Goal: Information Seeking & Learning: Learn about a topic

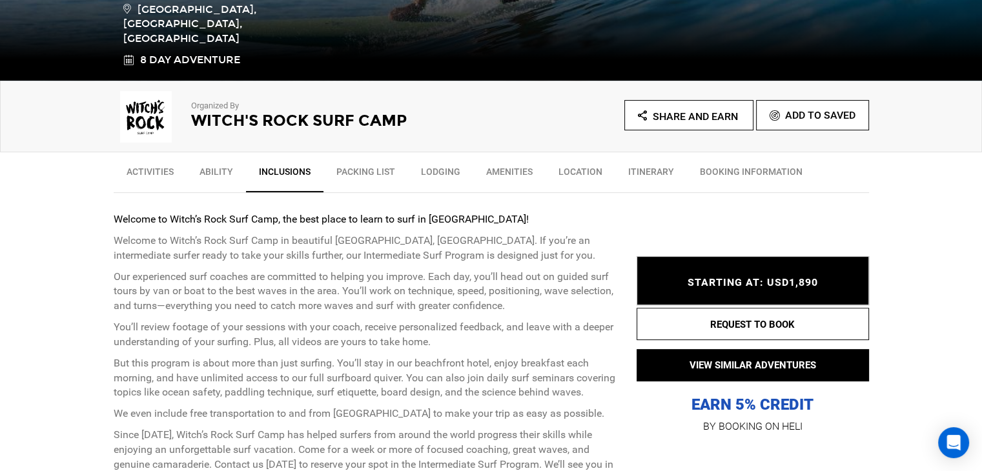
scroll to position [351, 0]
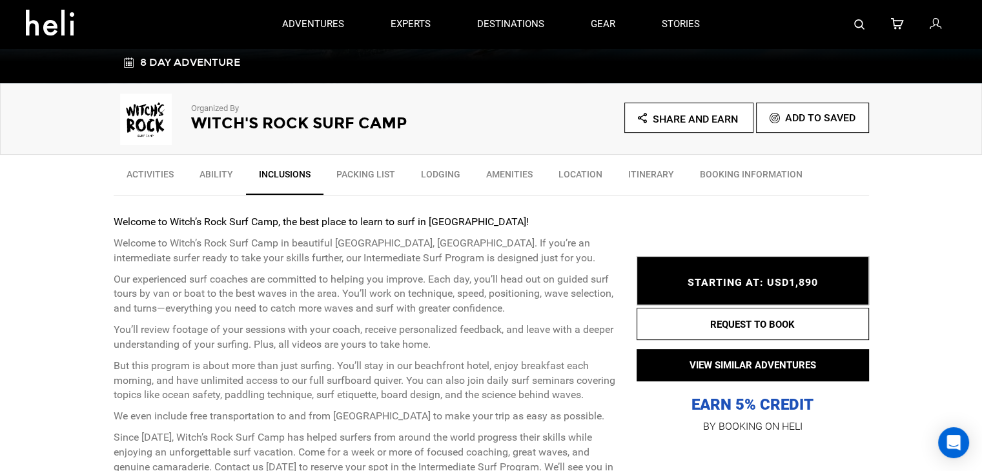
click at [647, 168] on link "Itinerary" at bounding box center [651, 177] width 72 height 32
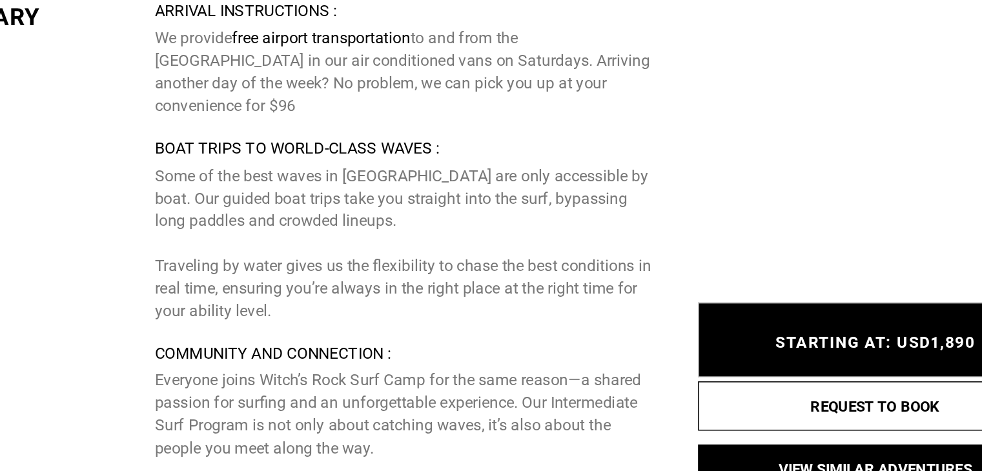
scroll to position [3987, 0]
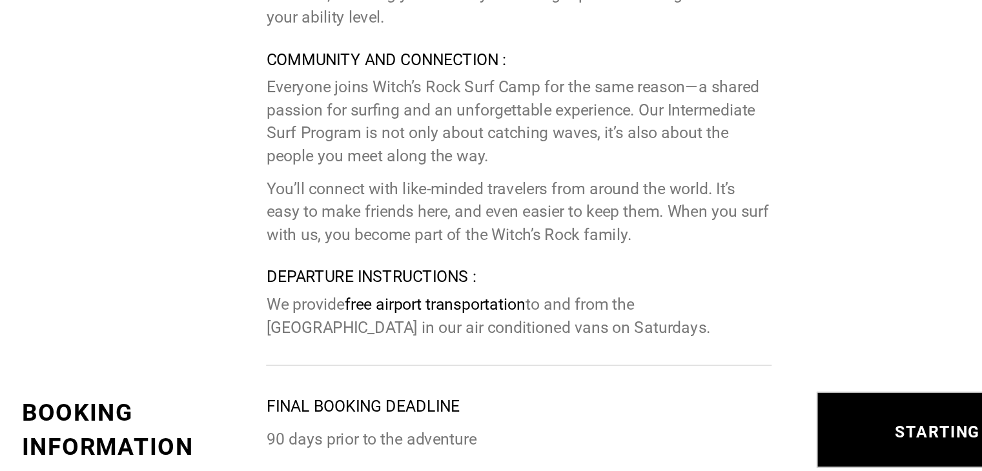
scroll to position [4214, 0]
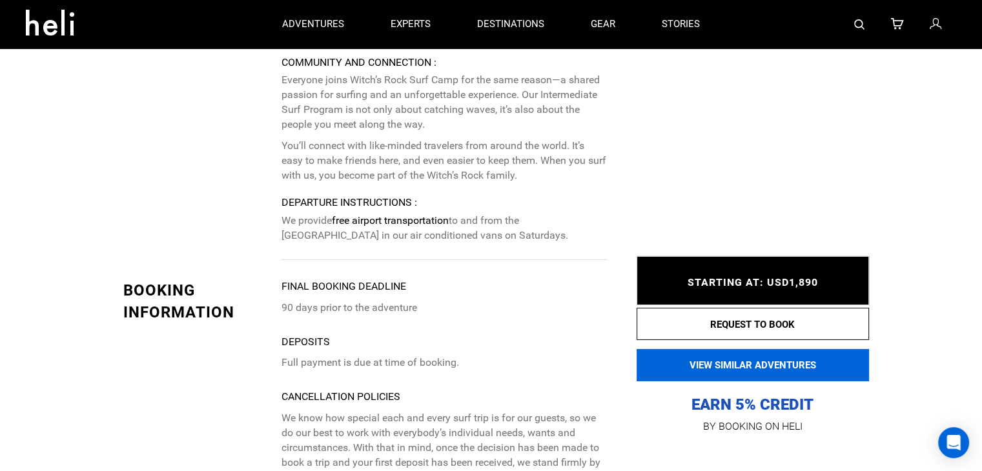
click at [747, 364] on button "VIEW SIMILAR ADVENTURES" at bounding box center [752, 365] width 232 height 32
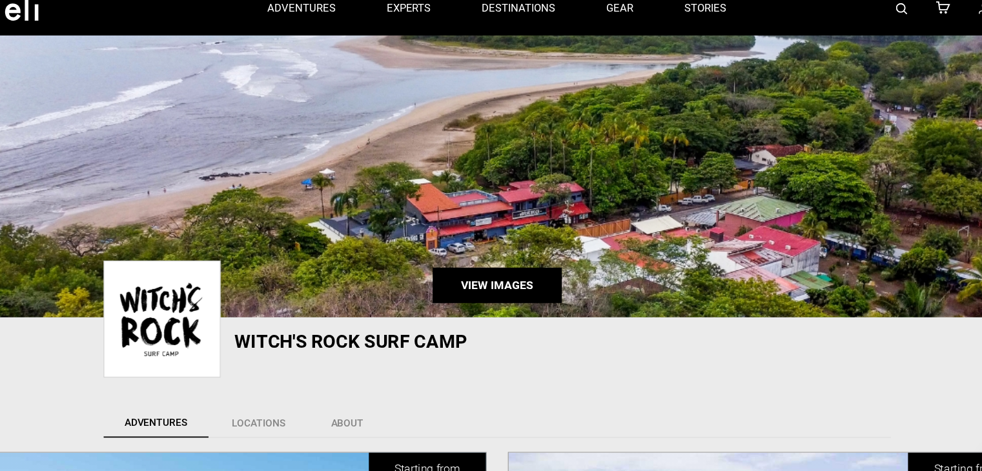
click at [475, 269] on link "View Images" at bounding box center [490, 276] width 117 height 32
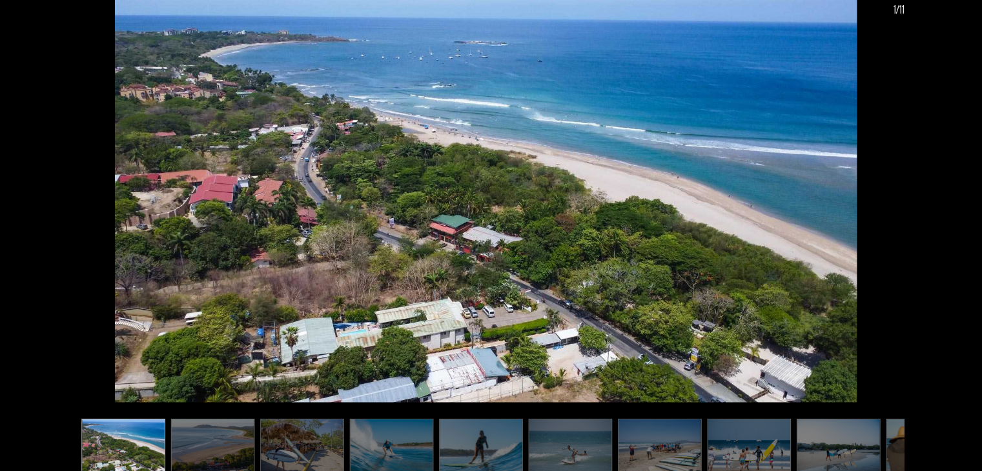
scroll to position [8, 0]
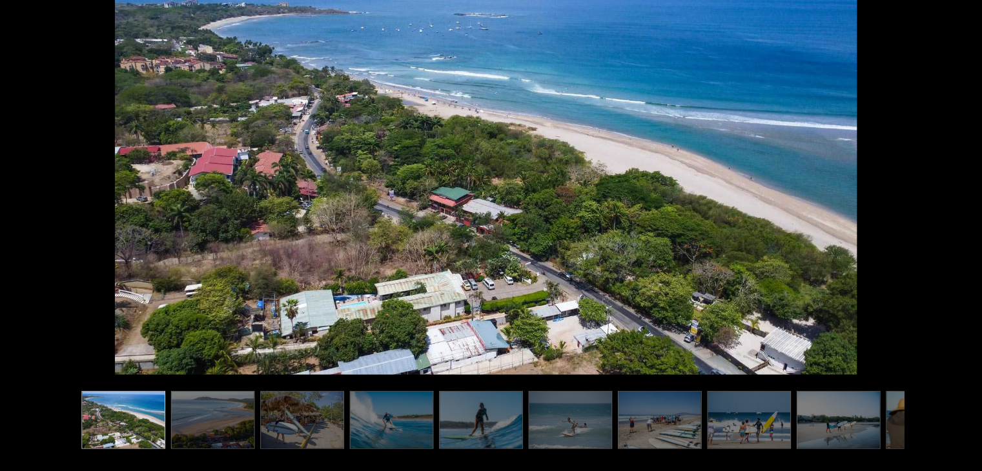
click at [224, 431] on img at bounding box center [232, 424] width 76 height 53
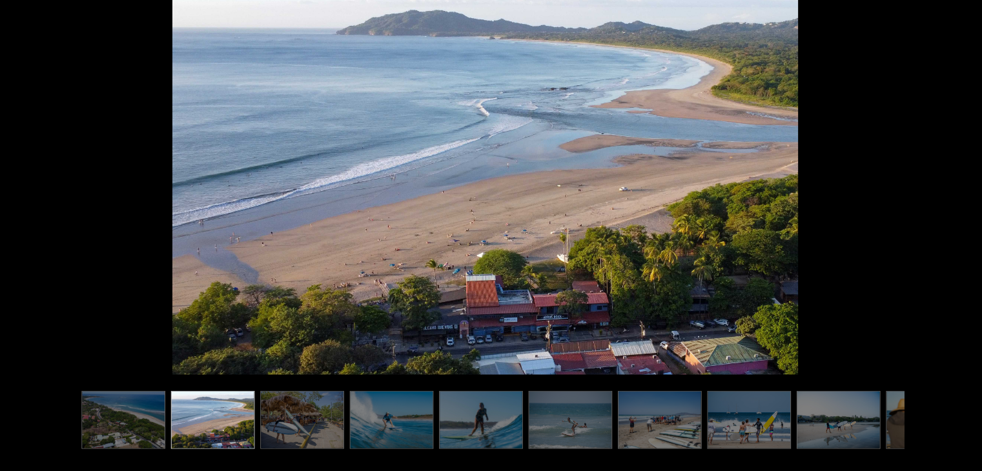
click at [224, 431] on img at bounding box center [232, 424] width 76 height 53
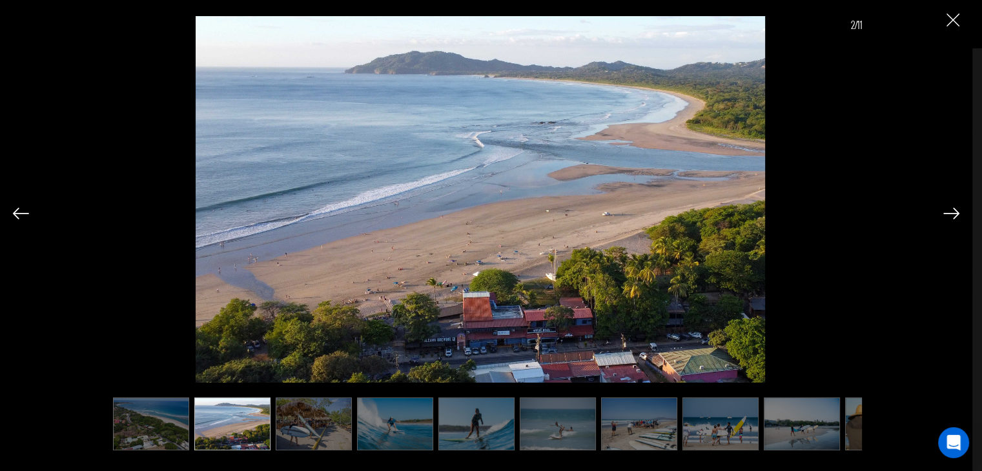
click at [310, 430] on img at bounding box center [314, 424] width 76 height 53
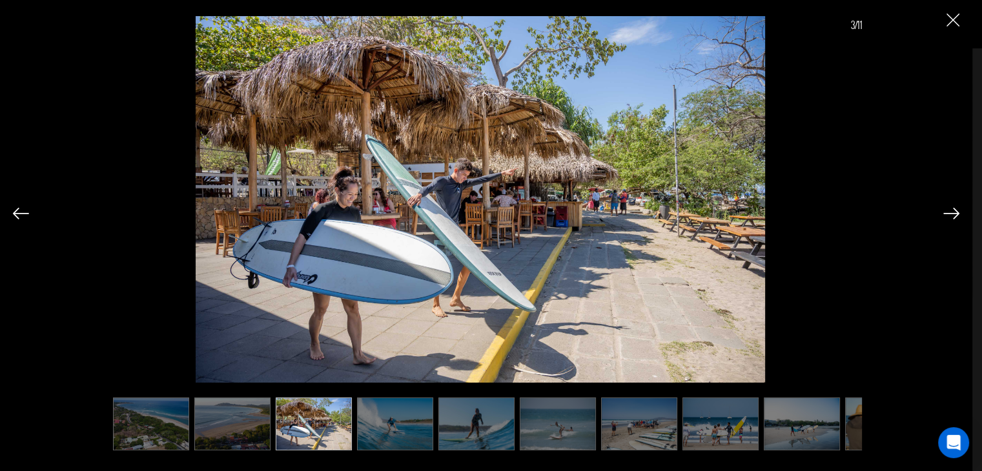
click at [418, 414] on img at bounding box center [395, 424] width 76 height 53
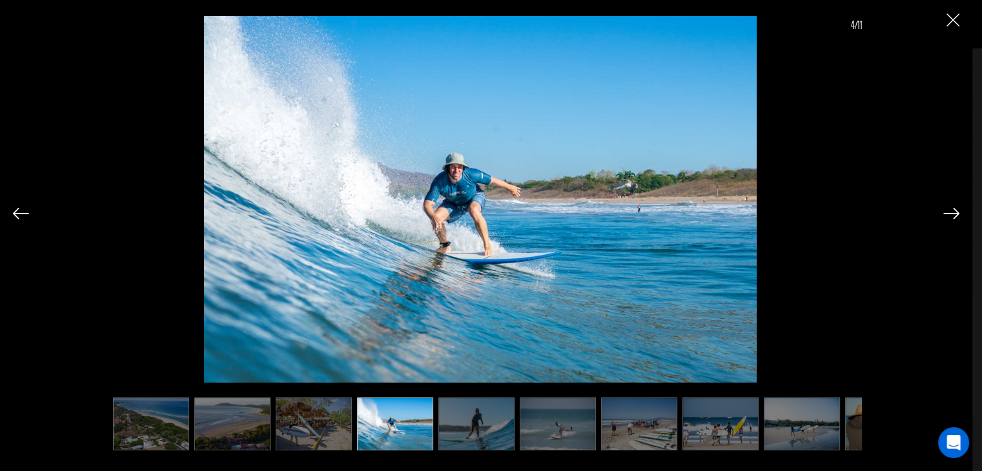
click at [467, 415] on img at bounding box center [476, 424] width 76 height 53
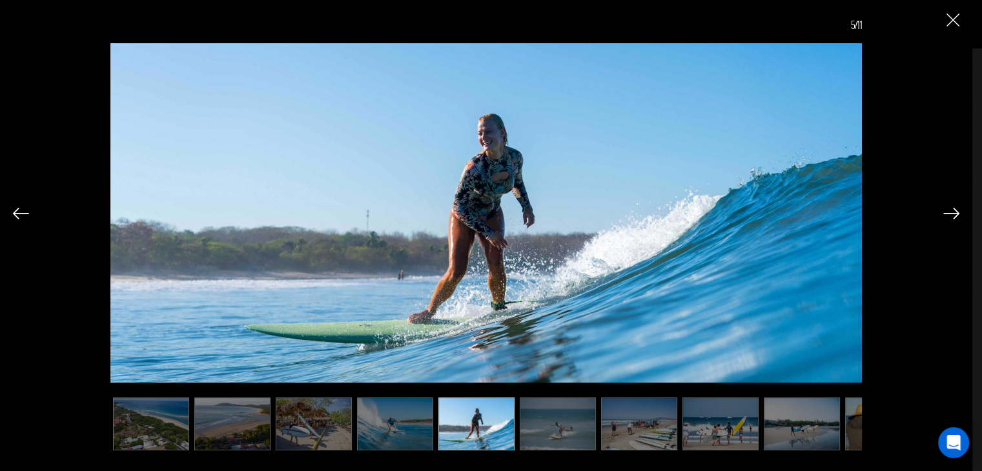
click at [562, 421] on img at bounding box center [558, 424] width 76 height 53
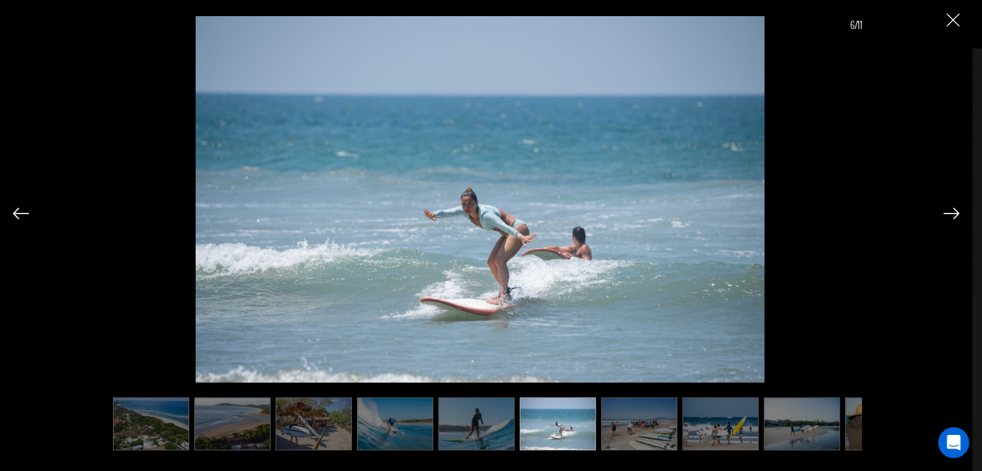
scroll to position [0, 65]
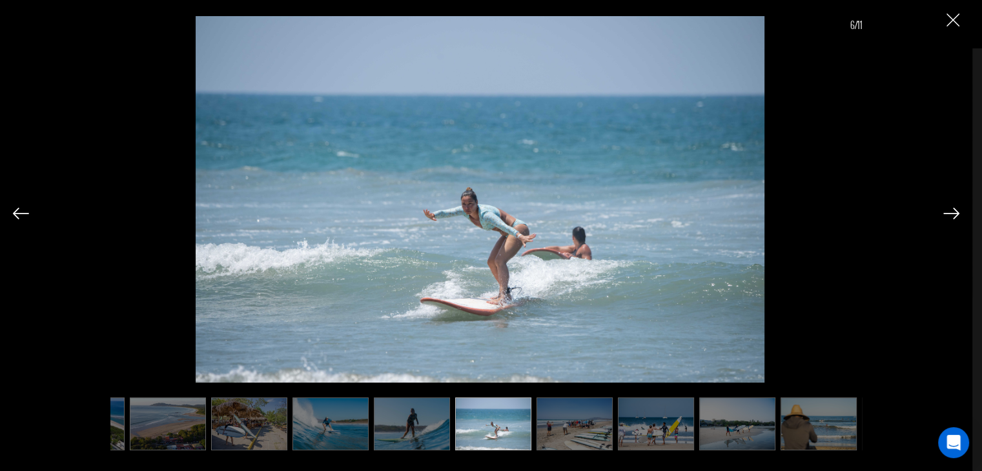
click at [562, 418] on img at bounding box center [574, 424] width 76 height 53
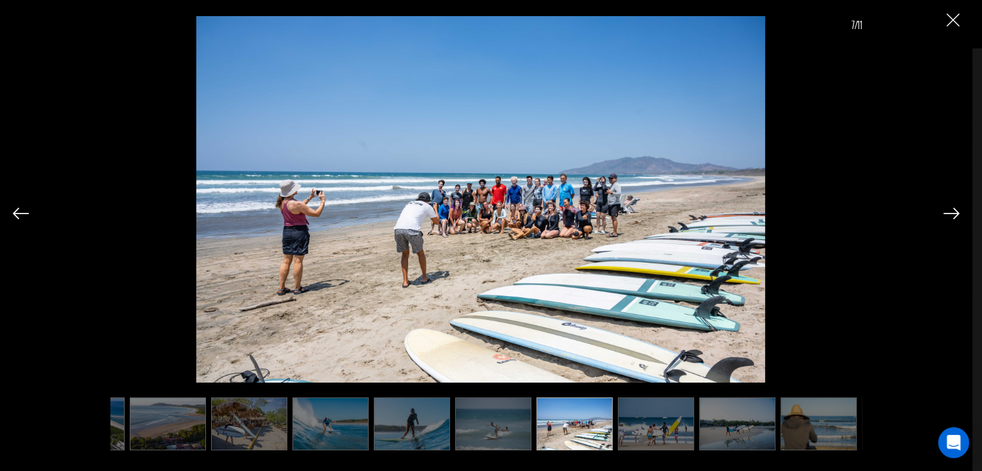
scroll to position [0, 129]
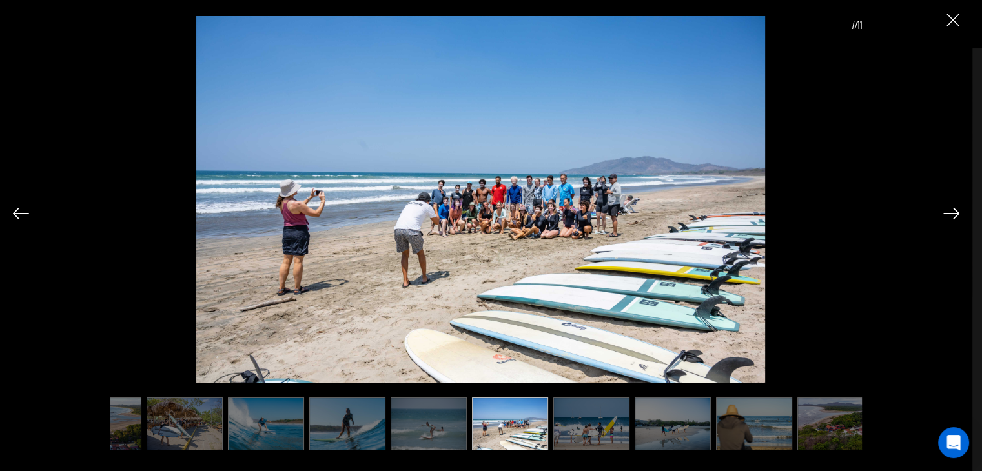
click at [599, 430] on img at bounding box center [591, 424] width 76 height 53
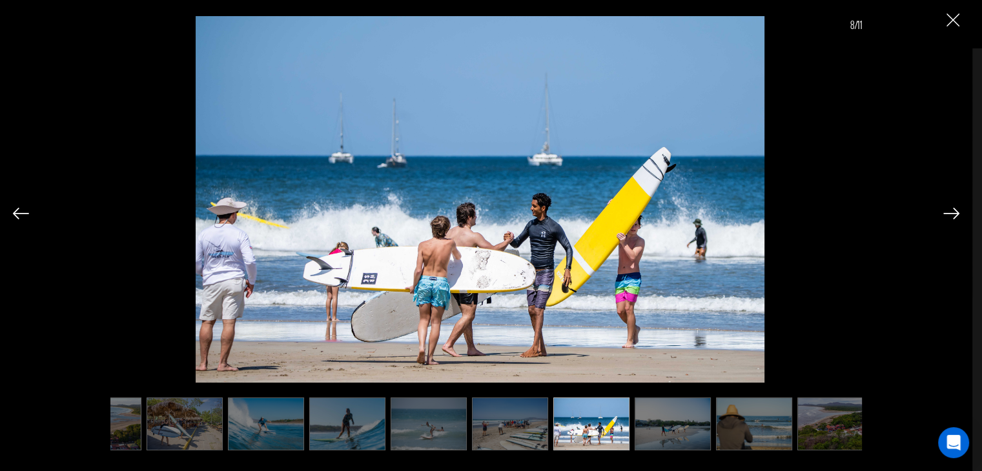
scroll to position [0, 143]
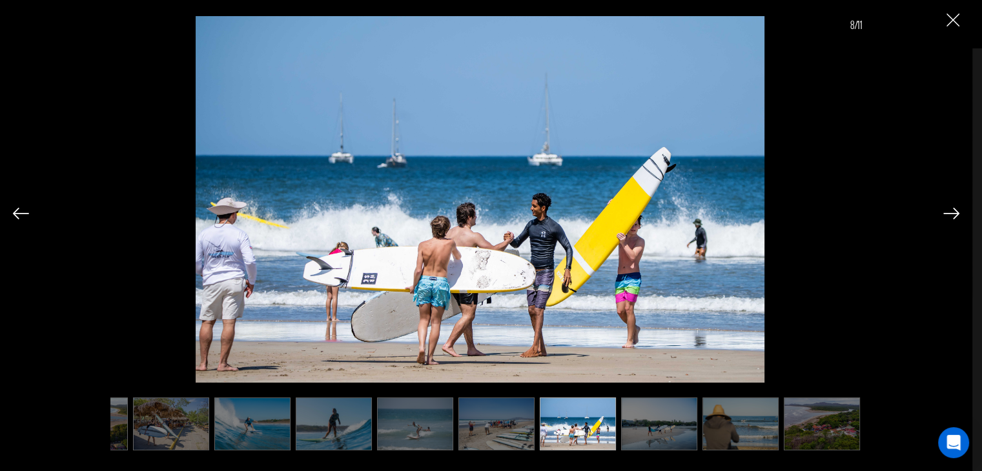
click at [666, 426] on img at bounding box center [659, 424] width 76 height 53
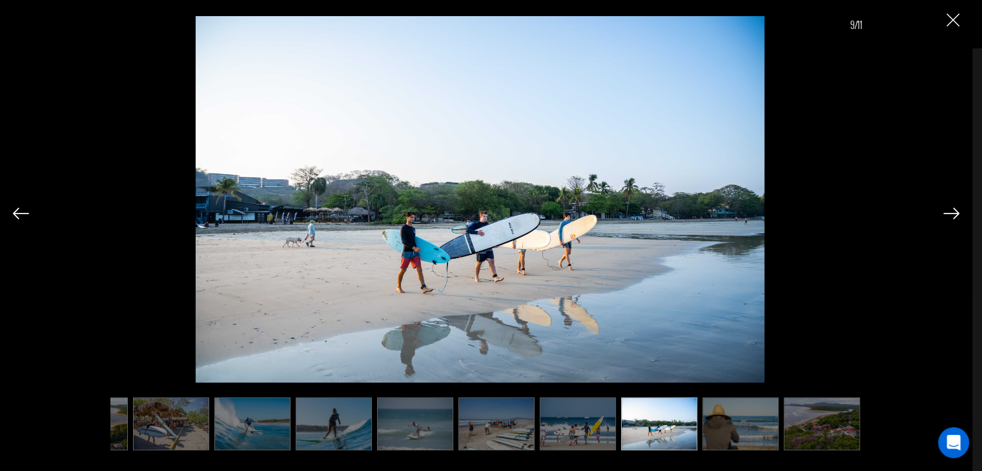
click at [737, 421] on img at bounding box center [740, 424] width 76 height 53
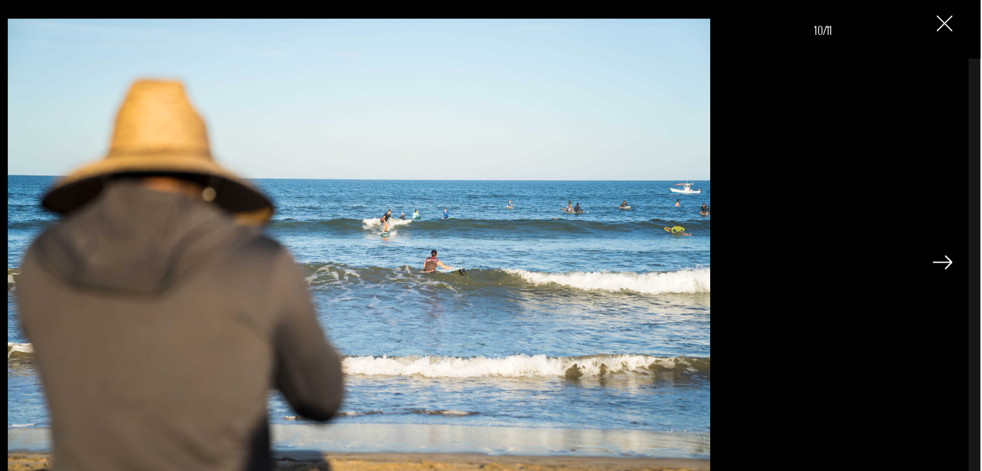
scroll to position [8, 0]
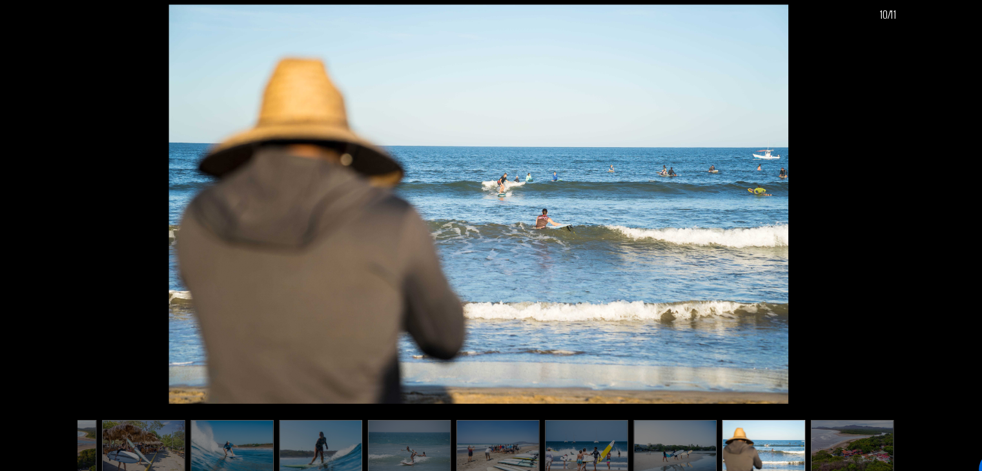
click at [824, 422] on img at bounding box center [822, 424] width 76 height 53
